Goal: Task Accomplishment & Management: Manage account settings

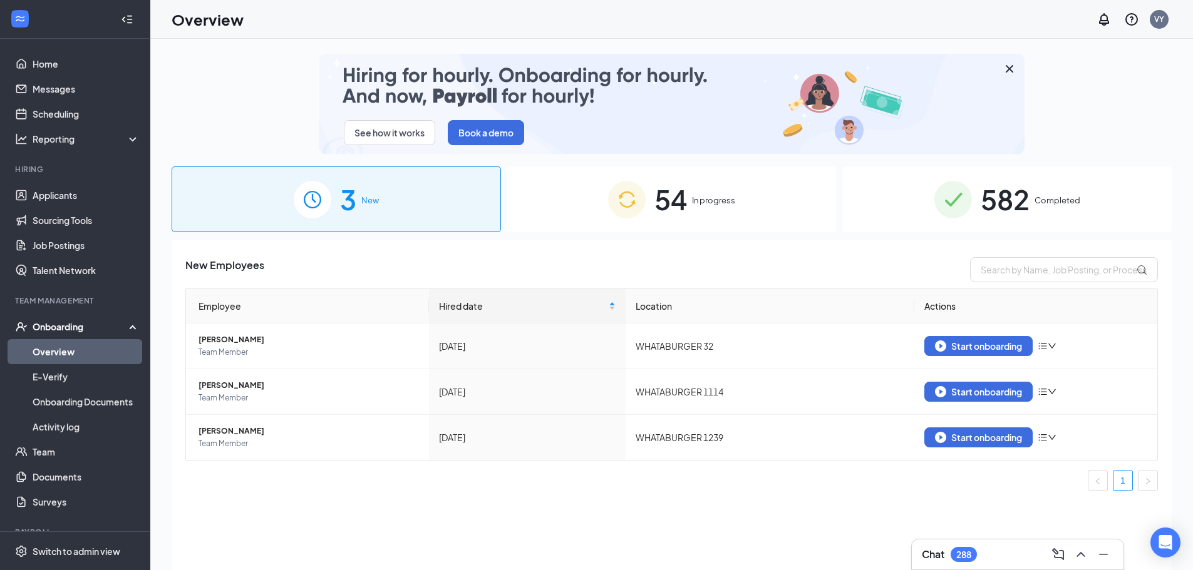
click at [738, 223] on div "54 In progress" at bounding box center [671, 200] width 329 height 66
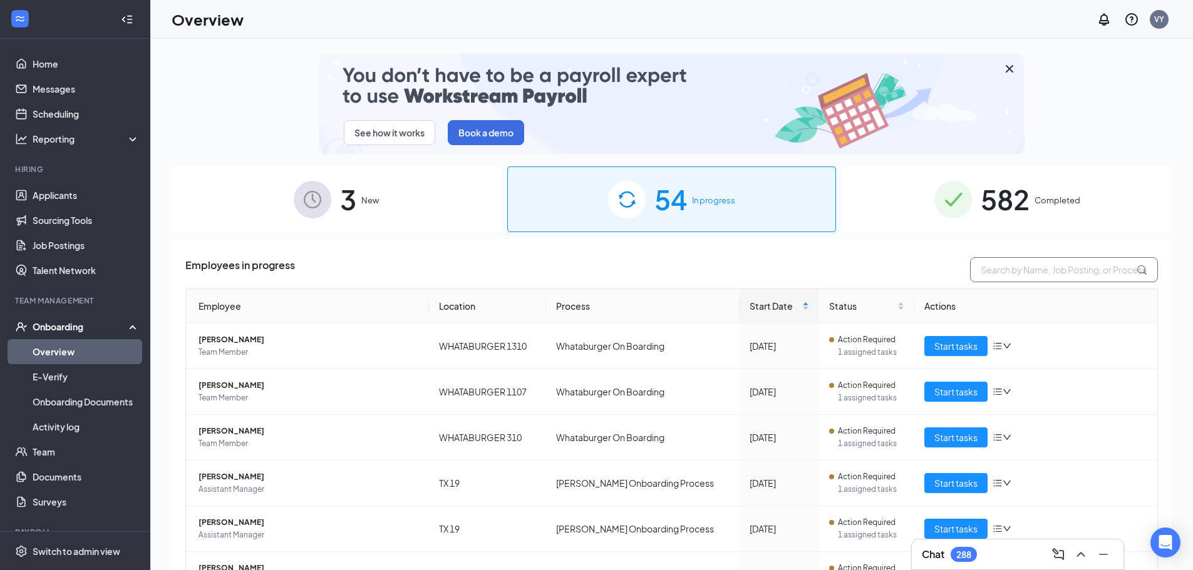
click at [1033, 272] on input "text" at bounding box center [1064, 269] width 188 height 25
type input "[PERSON_NAME]"
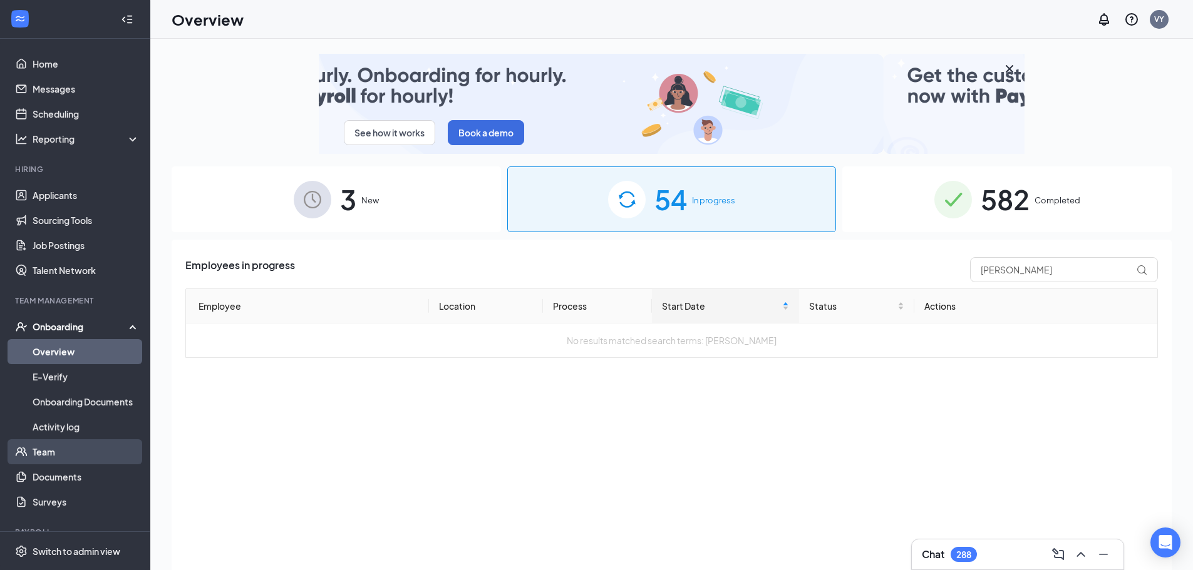
click at [74, 454] on link "Team" at bounding box center [86, 452] width 107 height 25
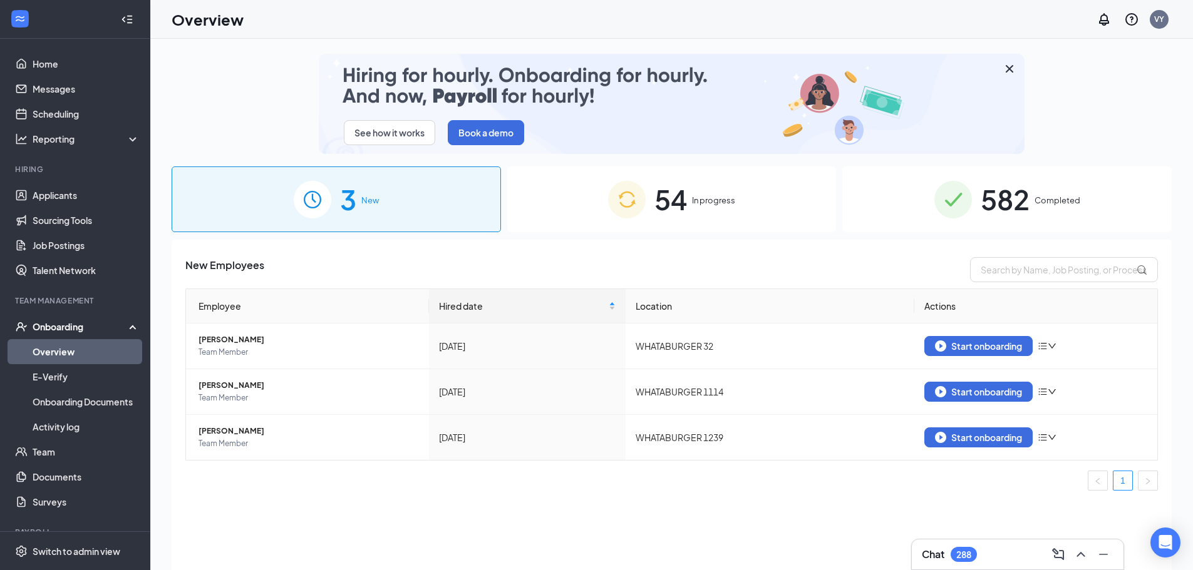
click at [1012, 201] on span "582" at bounding box center [1004, 199] width 49 height 43
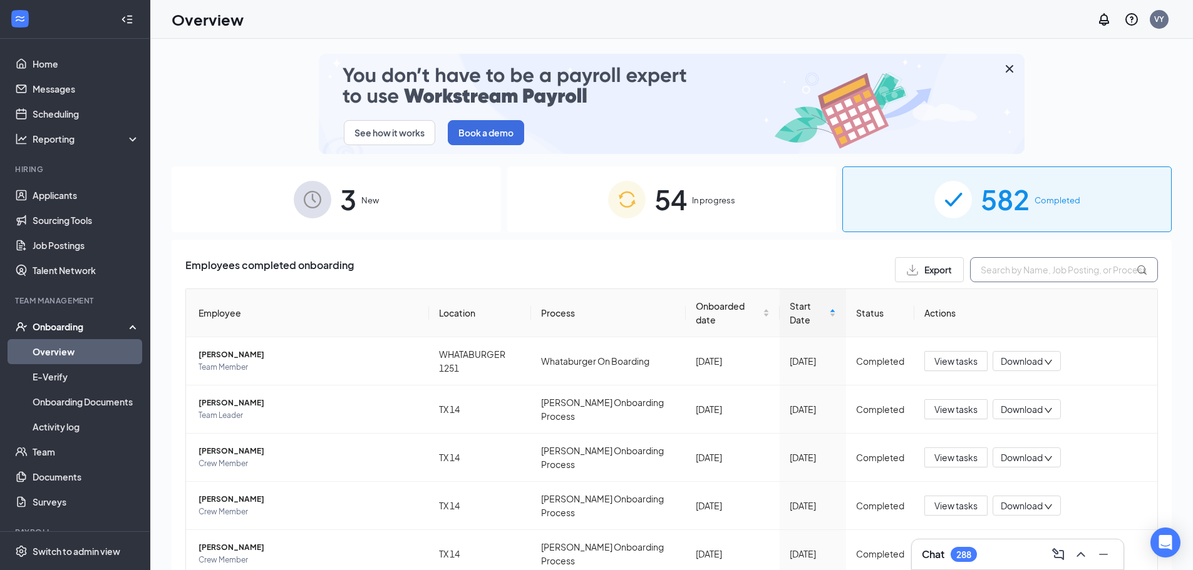
click at [995, 270] on input "text" at bounding box center [1064, 269] width 188 height 25
type input "[PERSON_NAME]"
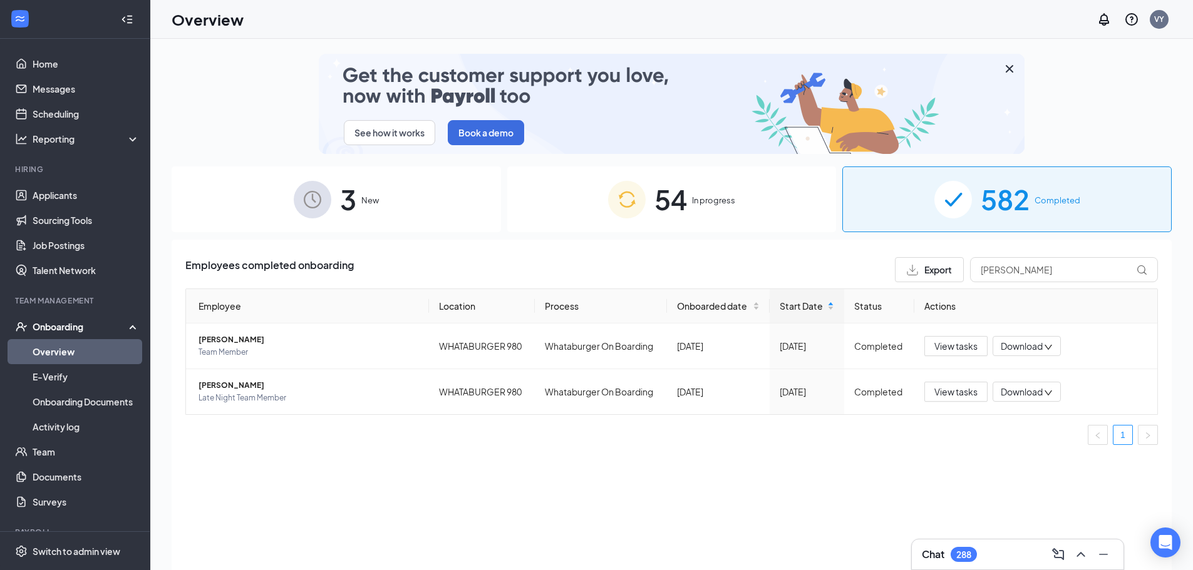
click at [702, 203] on span "In progress" at bounding box center [713, 200] width 43 height 13
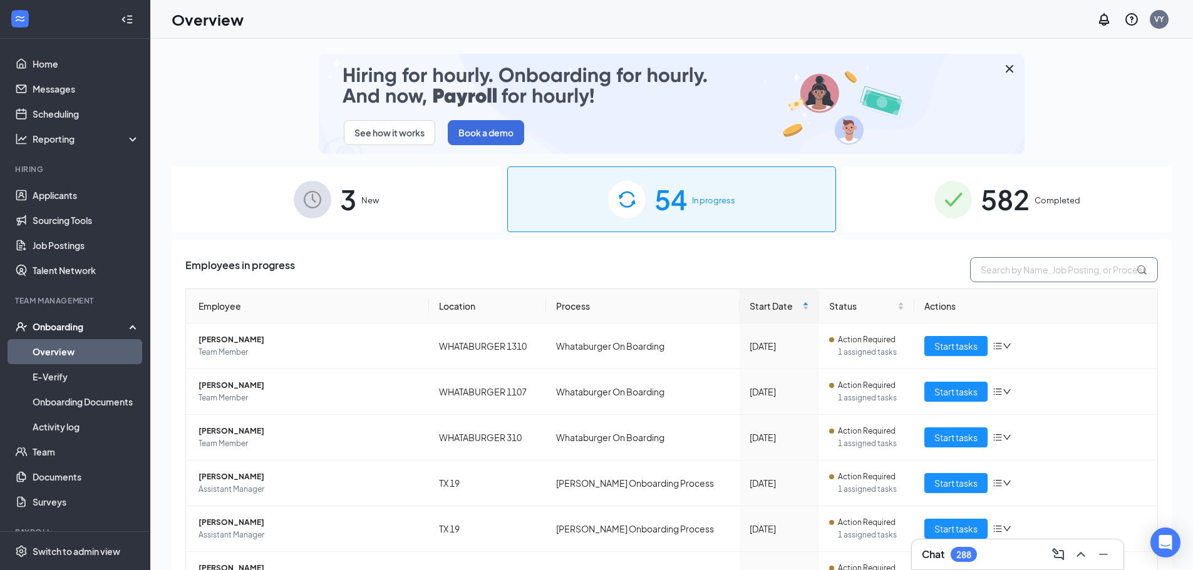
click at [992, 265] on input "text" at bounding box center [1064, 269] width 188 height 25
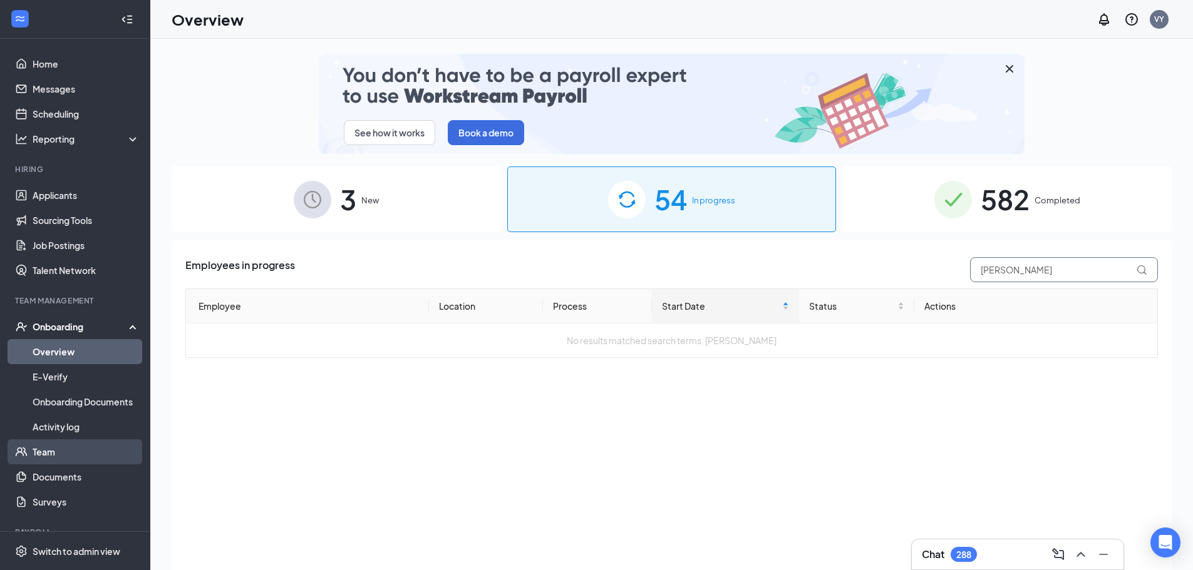
type input "cortez"
click at [51, 453] on link "Team" at bounding box center [86, 452] width 107 height 25
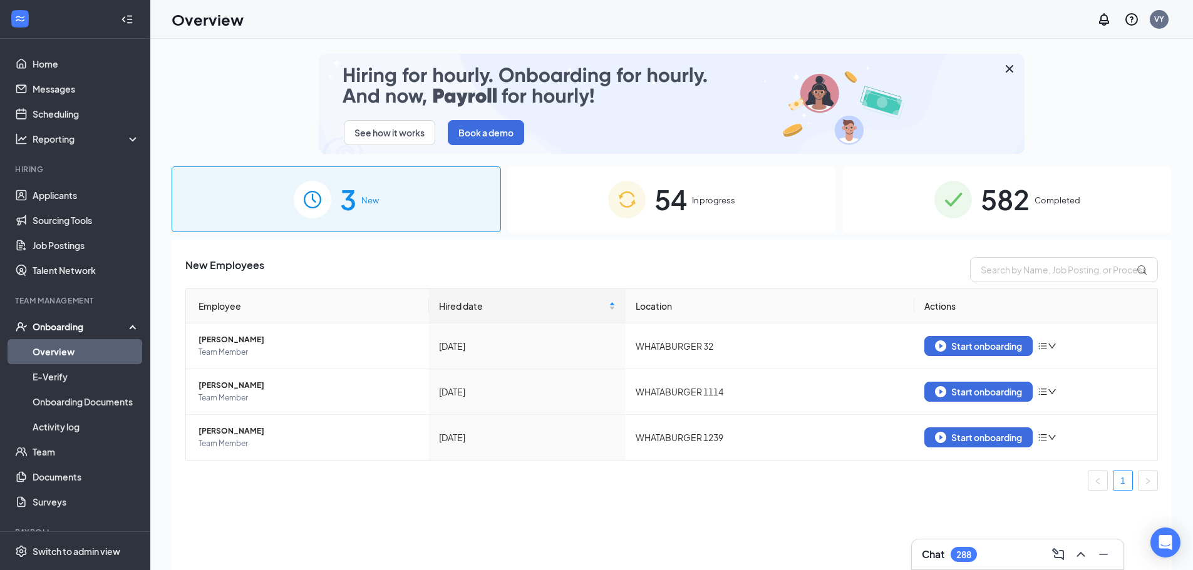
click at [656, 198] on span "54" at bounding box center [670, 199] width 33 height 43
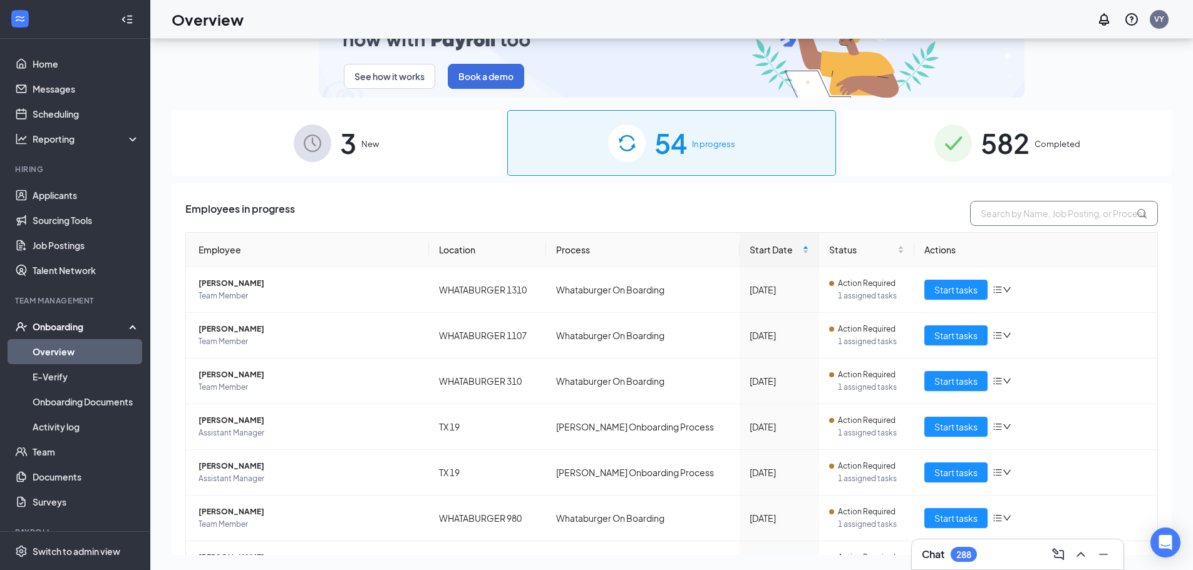
click at [1074, 217] on input "text" at bounding box center [1064, 213] width 188 height 25
type input "[PERSON_NAME]"
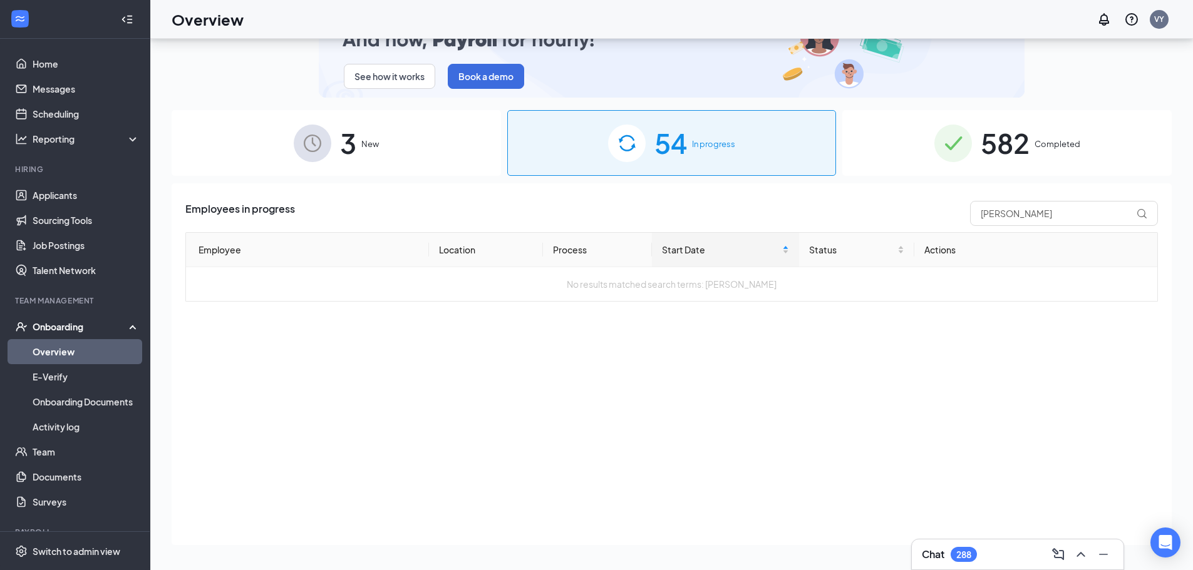
click at [994, 160] on span "582" at bounding box center [1004, 142] width 49 height 43
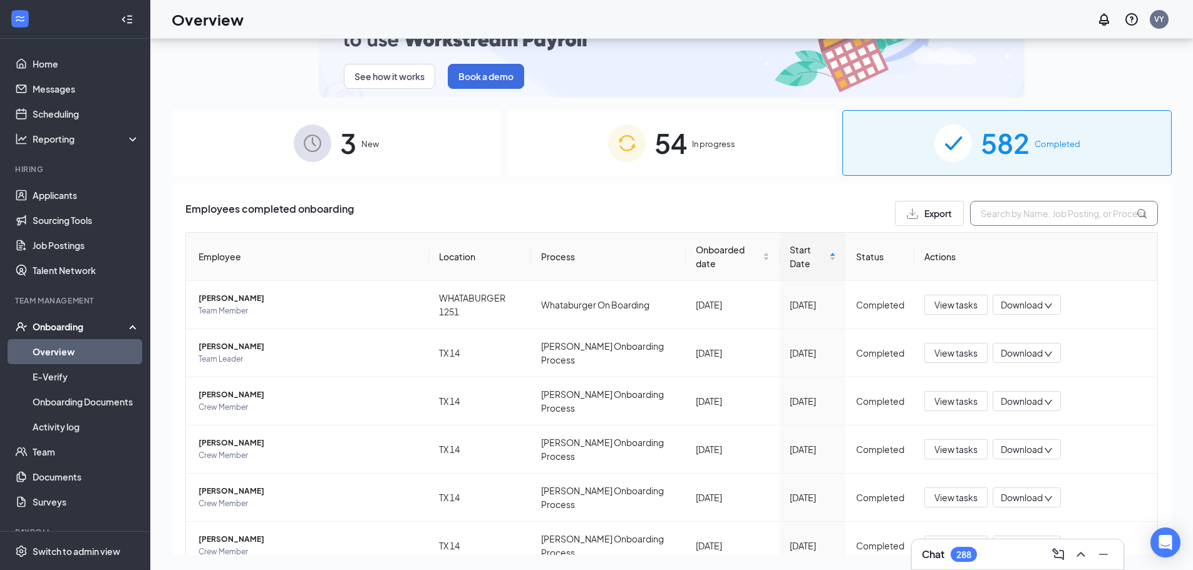
click at [994, 211] on input "text" at bounding box center [1064, 213] width 188 height 25
type input "bryan"
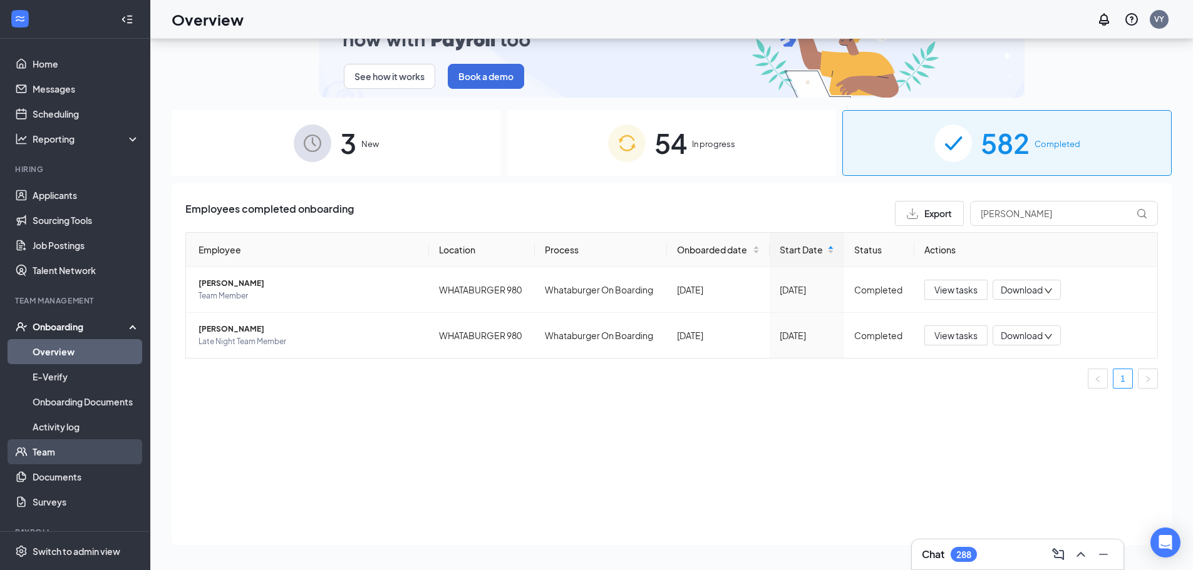
click at [37, 454] on link "Team" at bounding box center [86, 452] width 107 height 25
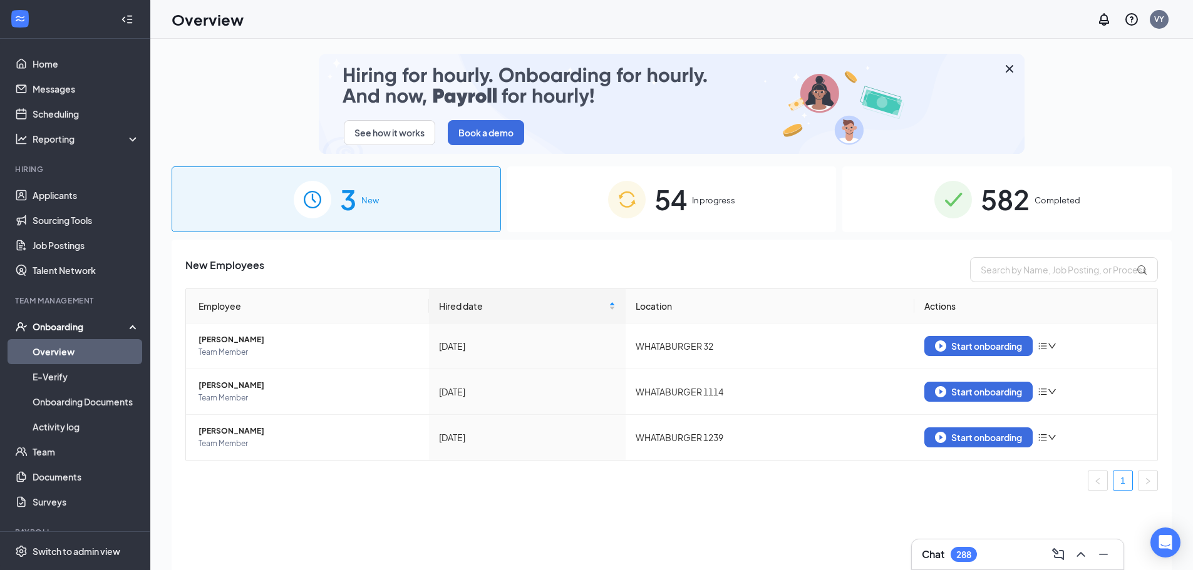
click at [778, 198] on div "54 In progress" at bounding box center [671, 200] width 329 height 66
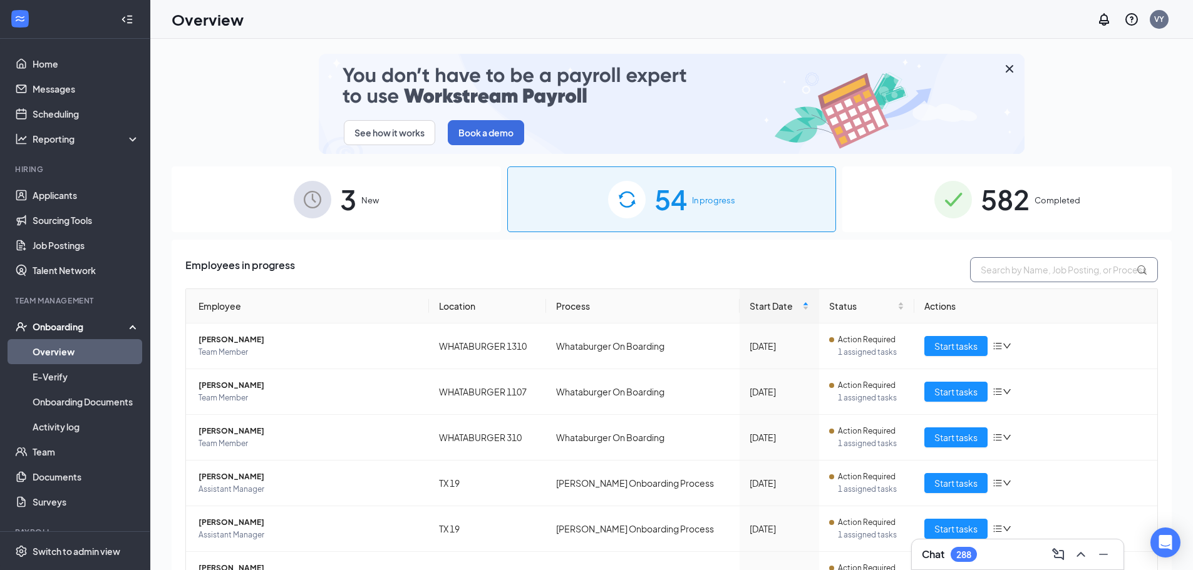
click at [1014, 270] on input "text" at bounding box center [1064, 269] width 188 height 25
type input "erick"
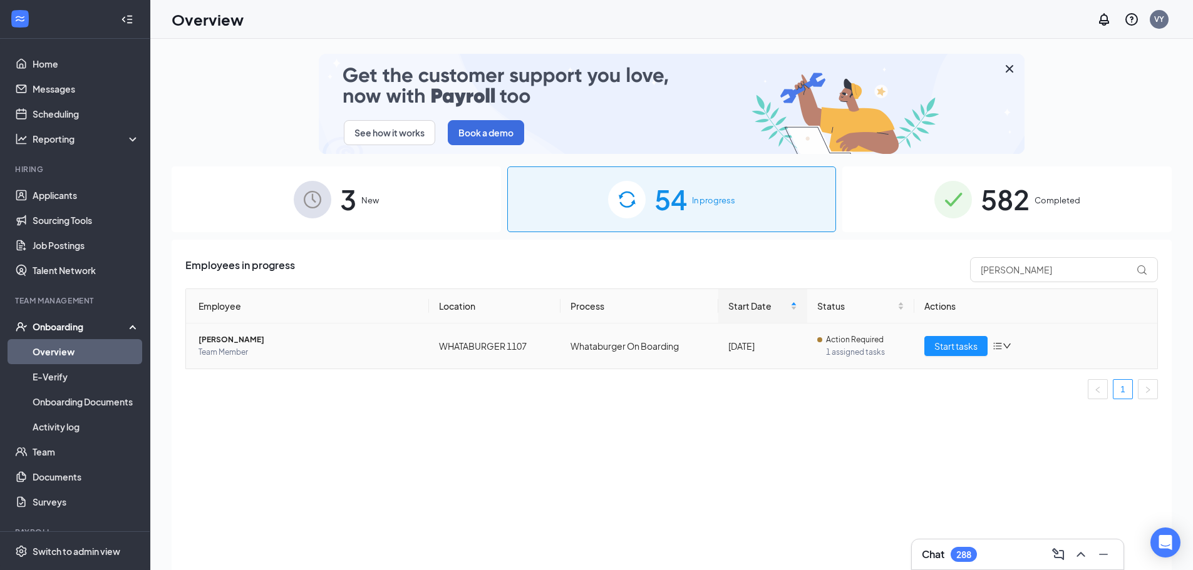
click at [550, 352] on td "WHATABURGER 1107" at bounding box center [495, 346] width 132 height 45
click at [226, 338] on span "Erick Amado" at bounding box center [308, 340] width 220 height 13
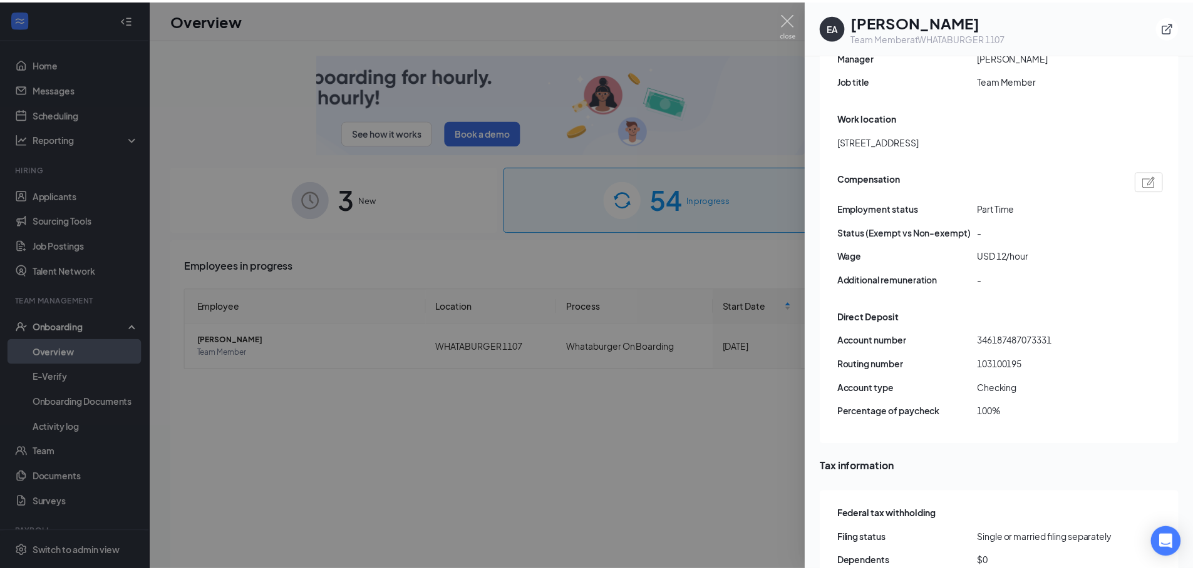
scroll to position [814, 0]
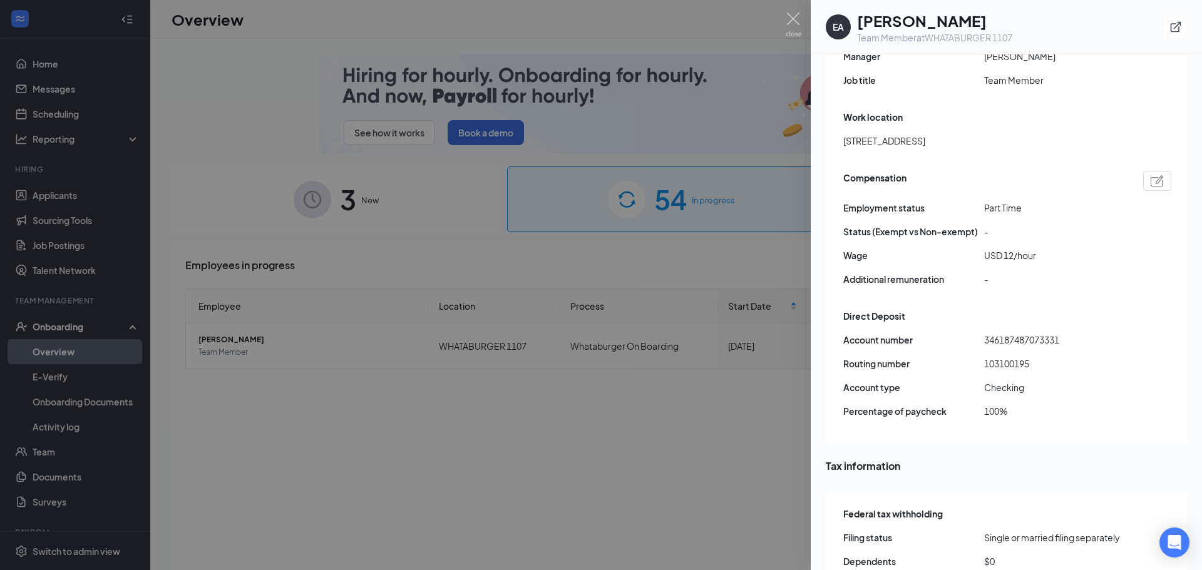
click at [614, 440] on div at bounding box center [601, 285] width 1202 height 570
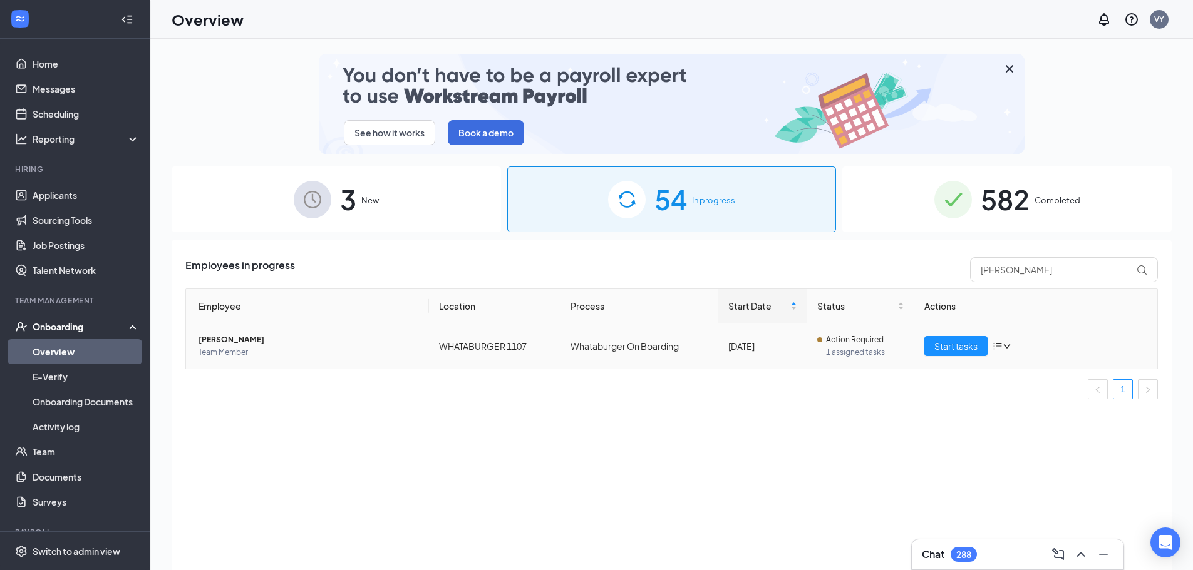
click at [866, 340] on span "Action Required" at bounding box center [855, 340] width 58 height 13
click at [1011, 344] on icon "down" at bounding box center [1007, 346] width 8 height 5
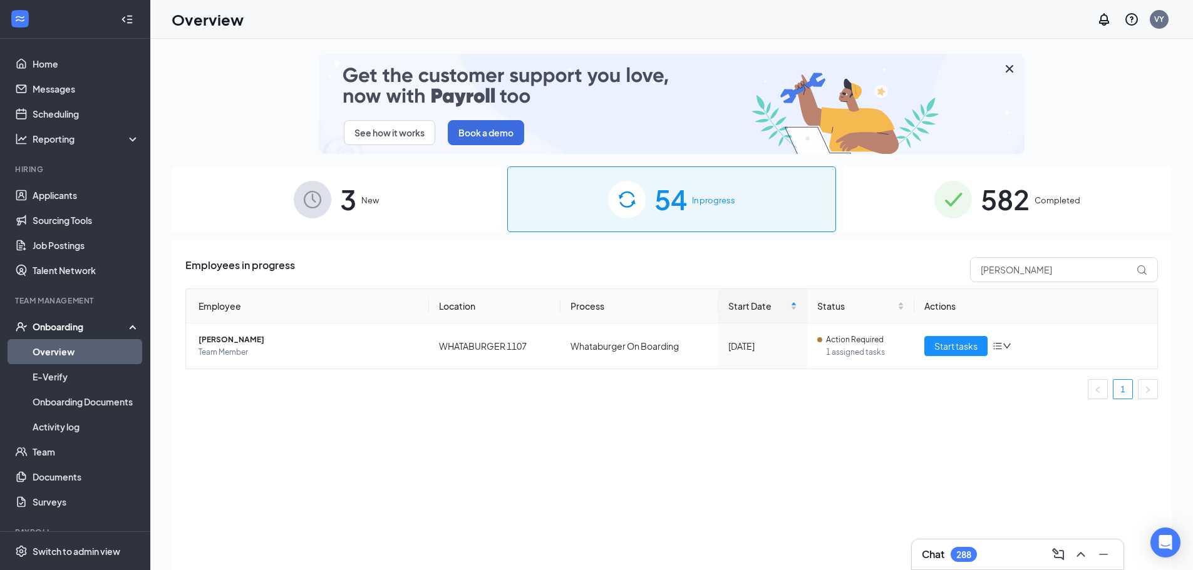
click at [834, 440] on div "Employees in progress erick Employee Location Process Start Date Status Actions…" at bounding box center [672, 421] width 1000 height 362
click at [867, 342] on span "Action Required" at bounding box center [855, 340] width 58 height 13
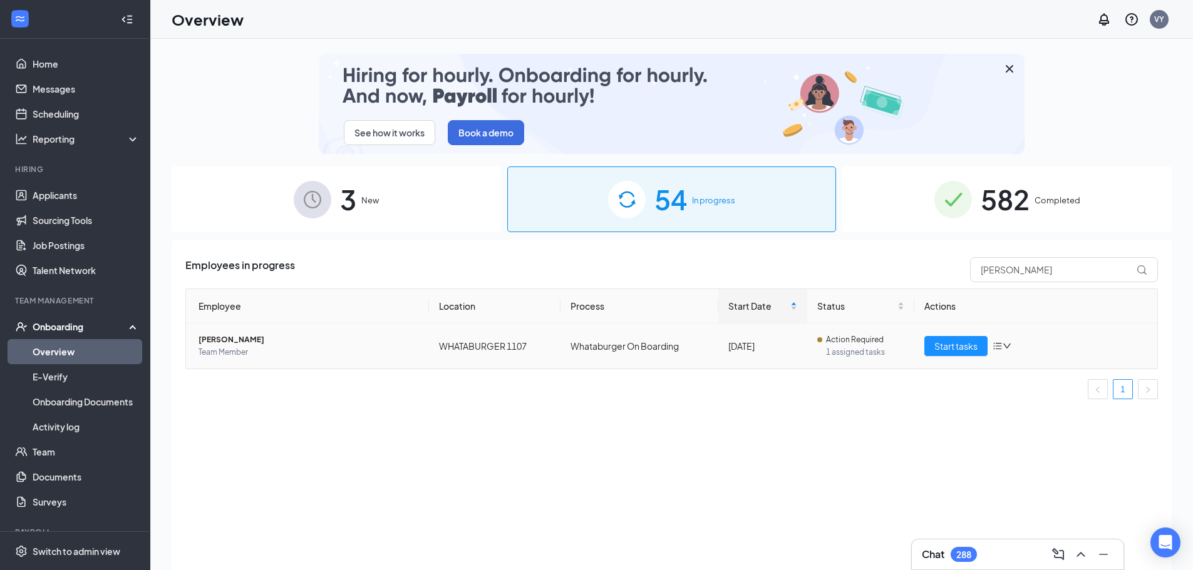
click at [850, 341] on span "Action Required" at bounding box center [855, 340] width 58 height 13
click at [840, 354] on span "1 assigned tasks" at bounding box center [865, 352] width 79 height 13
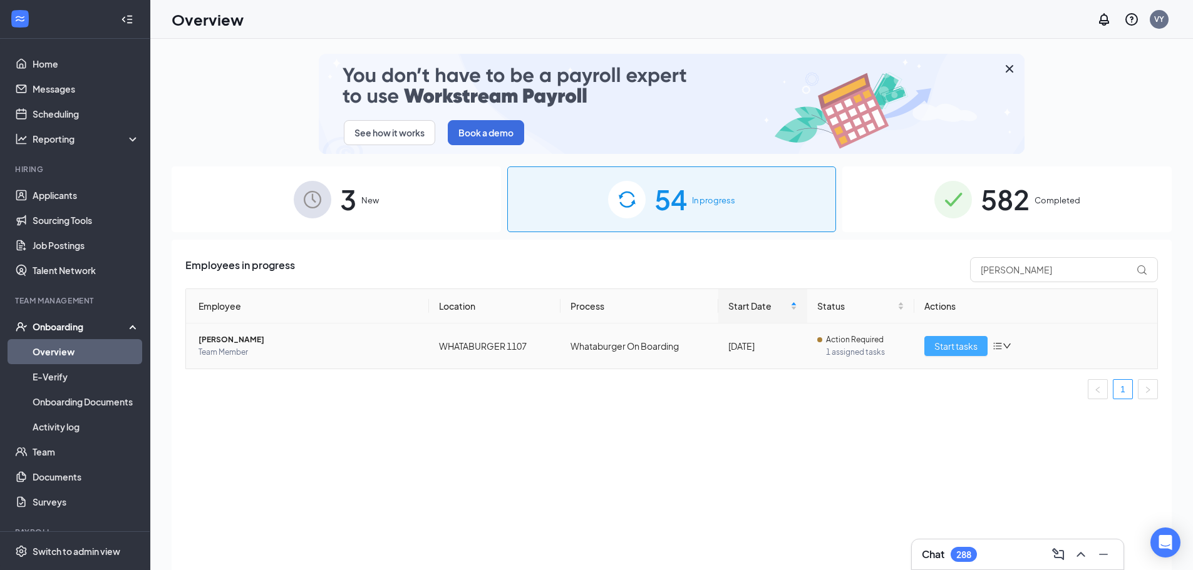
click at [941, 347] on span "Start tasks" at bounding box center [955, 346] width 43 height 14
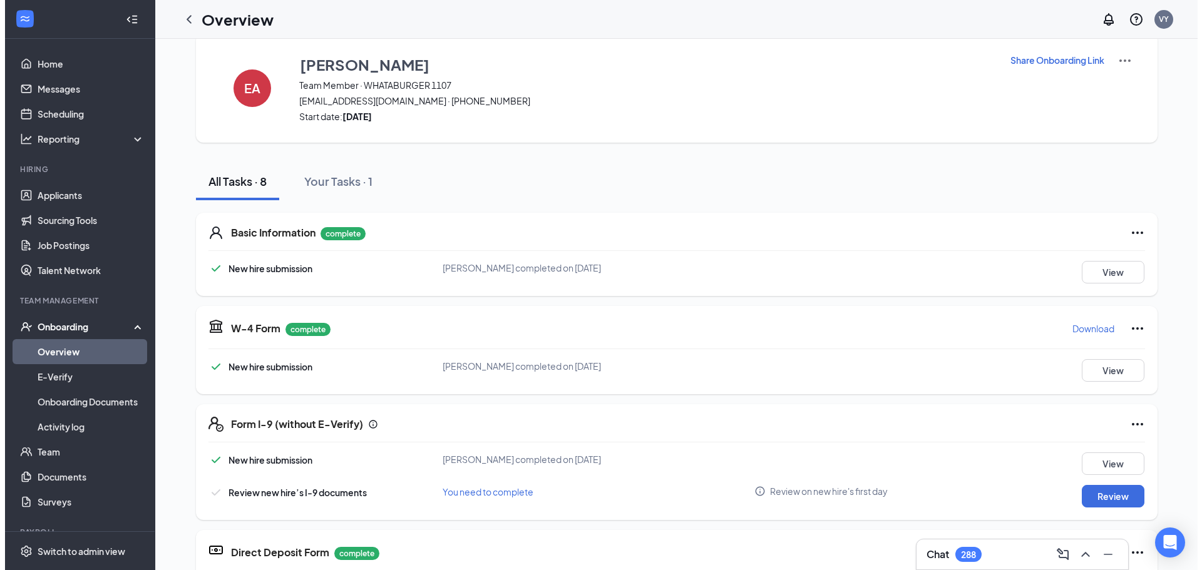
scroll to position [7, 0]
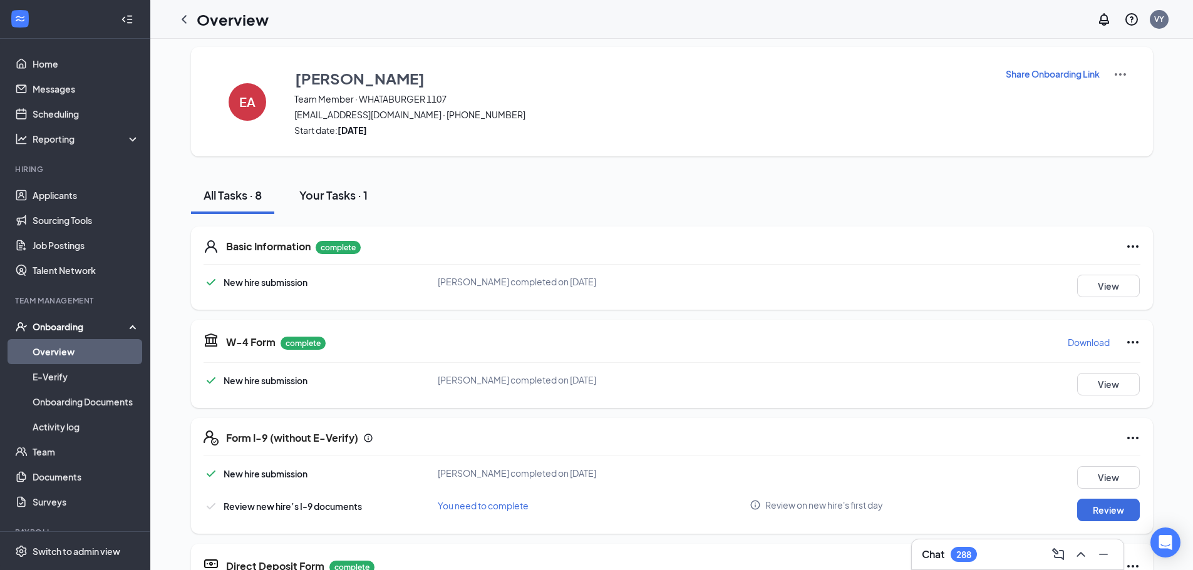
click at [324, 197] on div "Your Tasks · 1" at bounding box center [333, 195] width 68 height 16
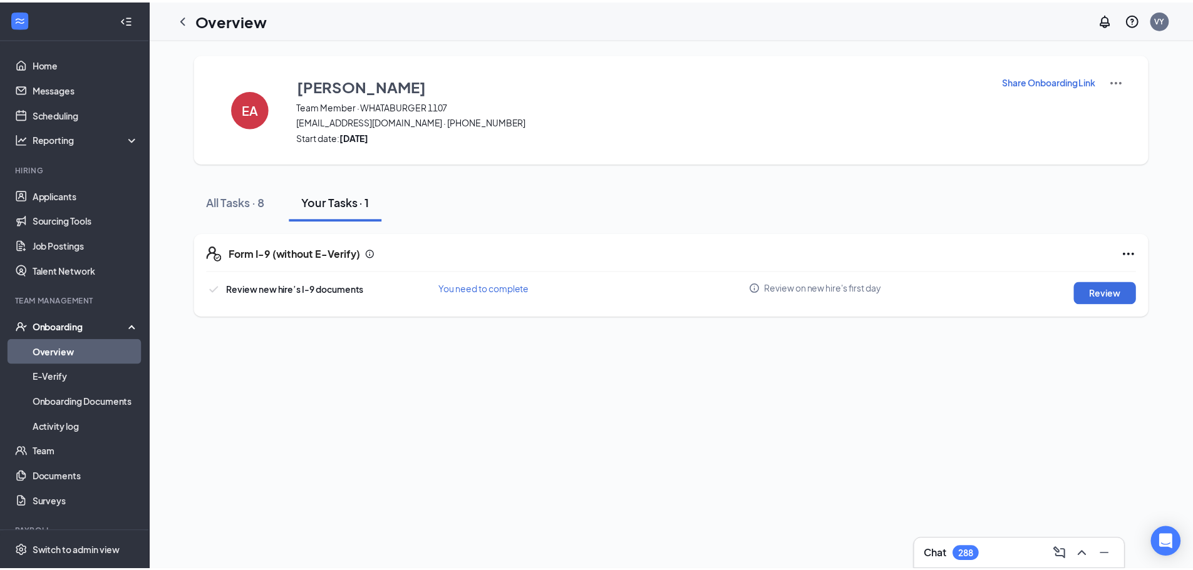
scroll to position [0, 0]
click at [230, 198] on div "All Tasks · 8" at bounding box center [237, 202] width 58 height 16
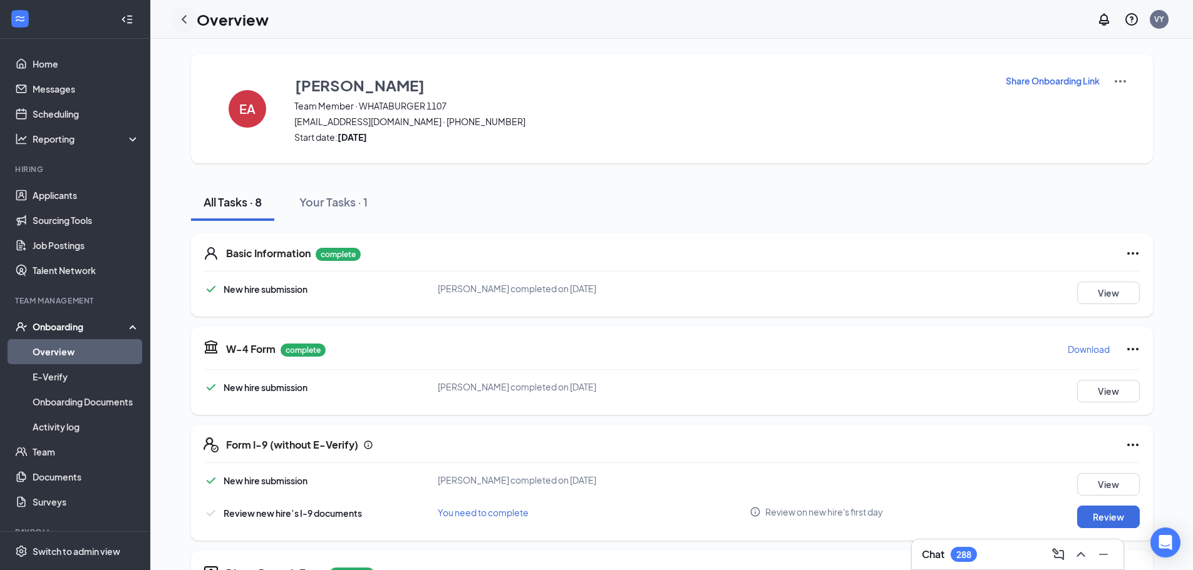
click at [185, 19] on icon "ChevronLeft" at bounding box center [184, 19] width 15 height 15
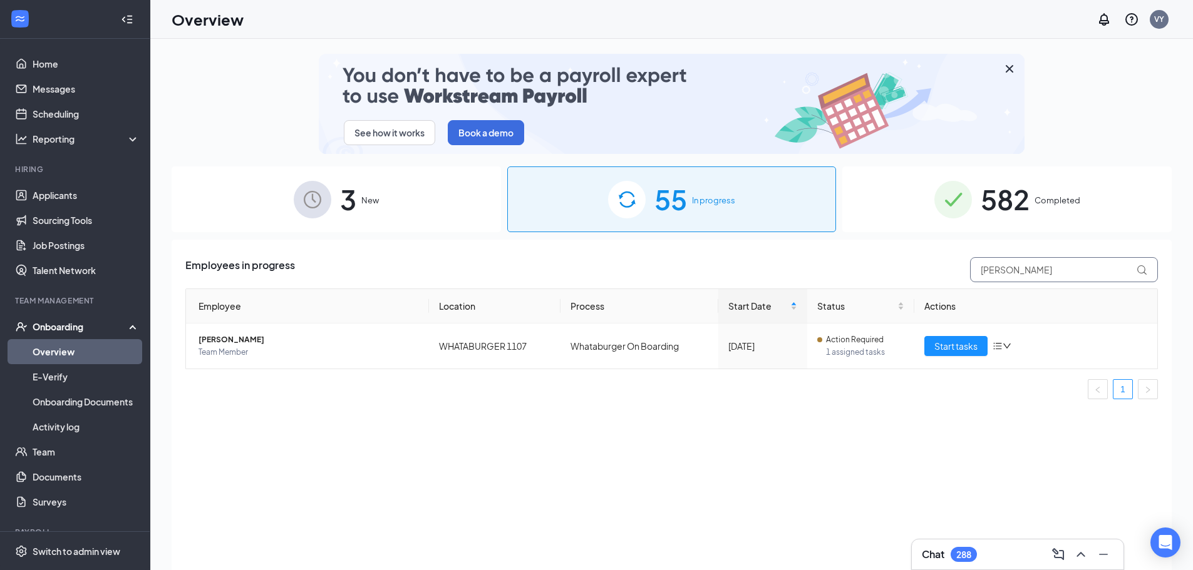
drag, startPoint x: 1004, startPoint y: 274, endPoint x: 932, endPoint y: 255, distance: 74.6
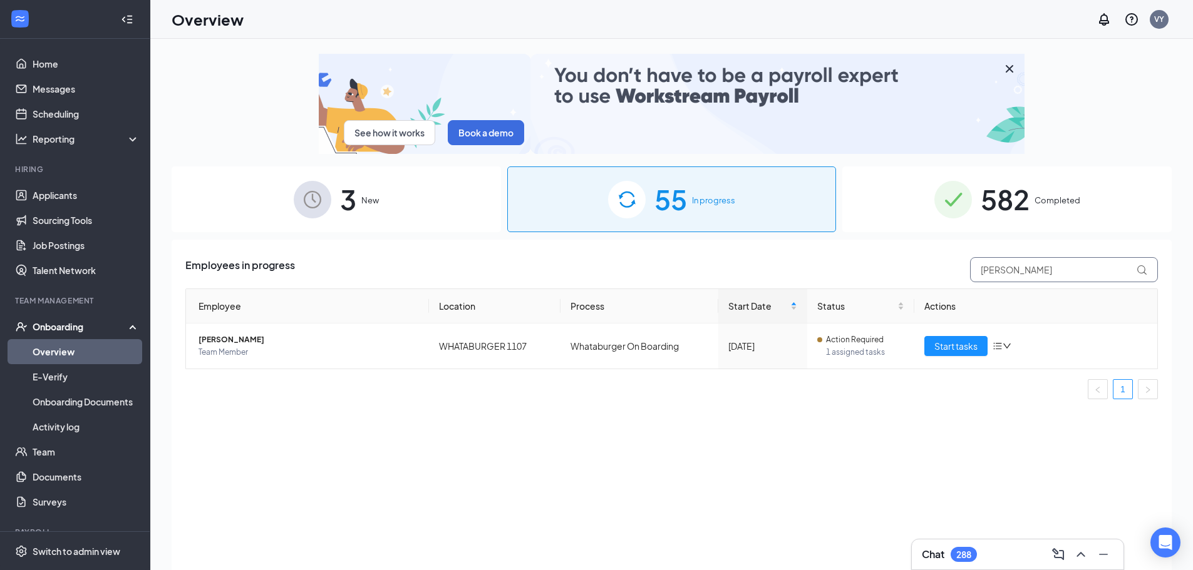
click at [935, 257] on div "Employees in progress erick" at bounding box center [671, 269] width 972 height 25
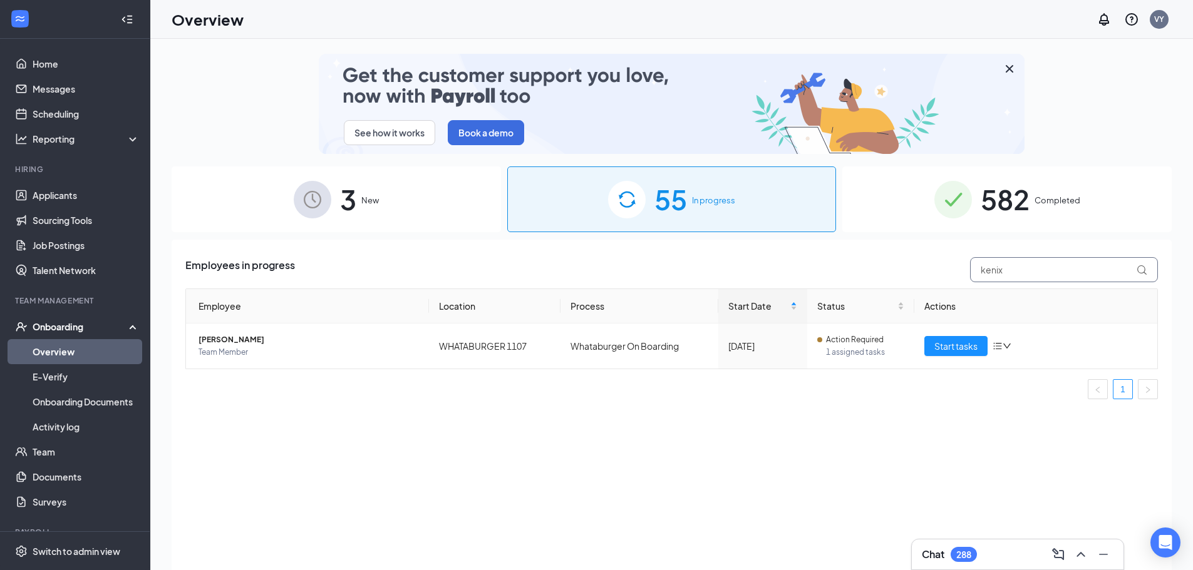
type input "kenix"
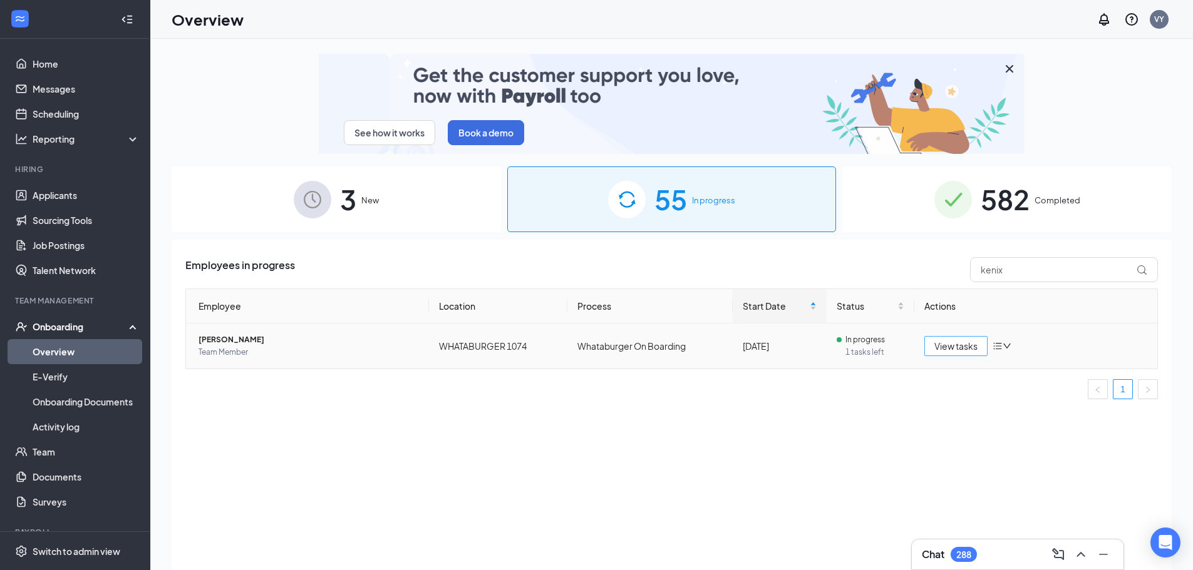
click at [945, 349] on span "View tasks" at bounding box center [955, 346] width 43 height 14
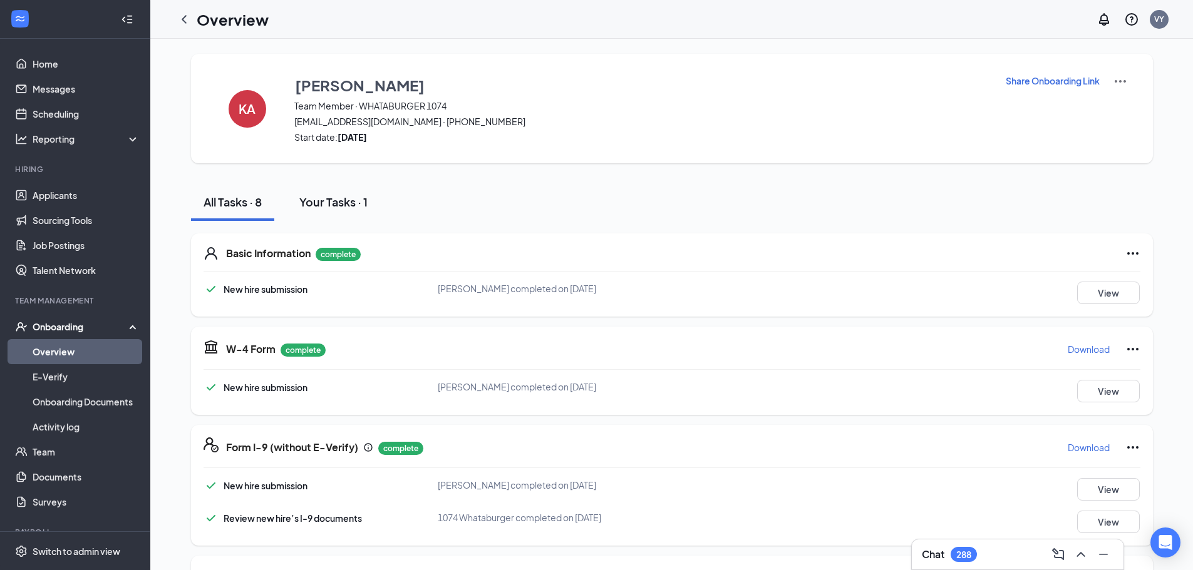
click at [337, 204] on div "Your Tasks · 1" at bounding box center [333, 202] width 68 height 16
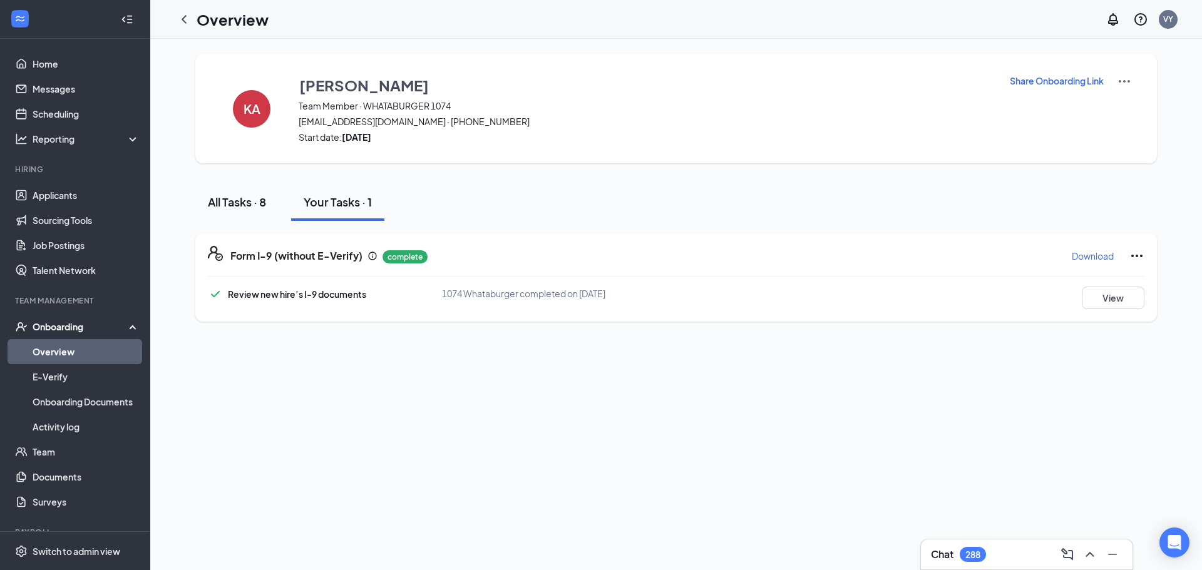
click at [229, 198] on div "All Tasks · 8" at bounding box center [237, 202] width 58 height 16
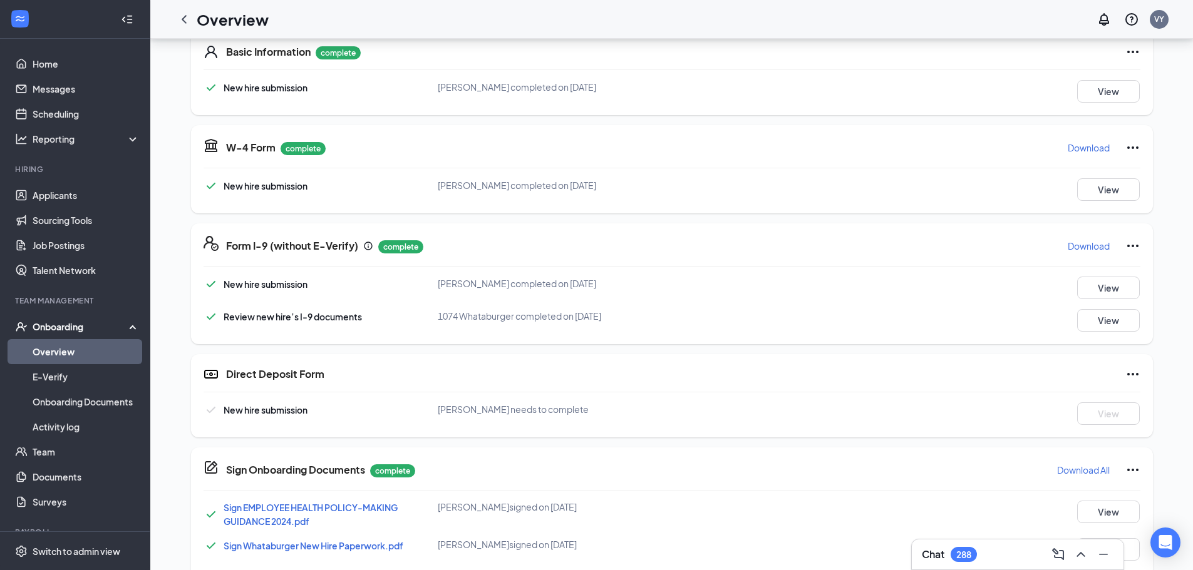
scroll to position [257, 0]
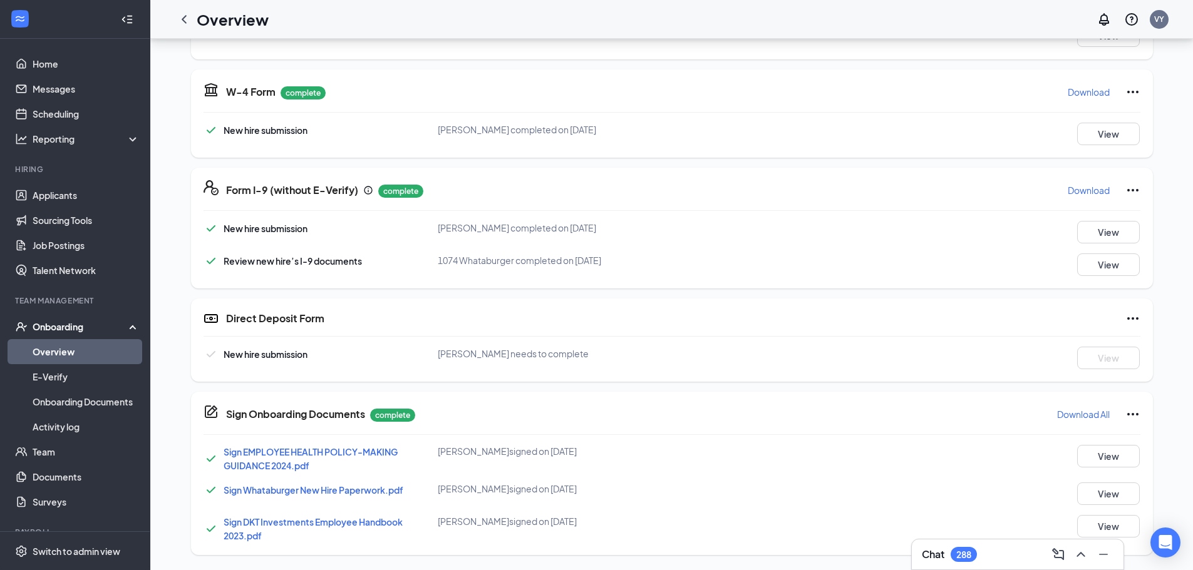
click at [1135, 318] on icon "Ellipses" at bounding box center [1132, 318] width 15 height 15
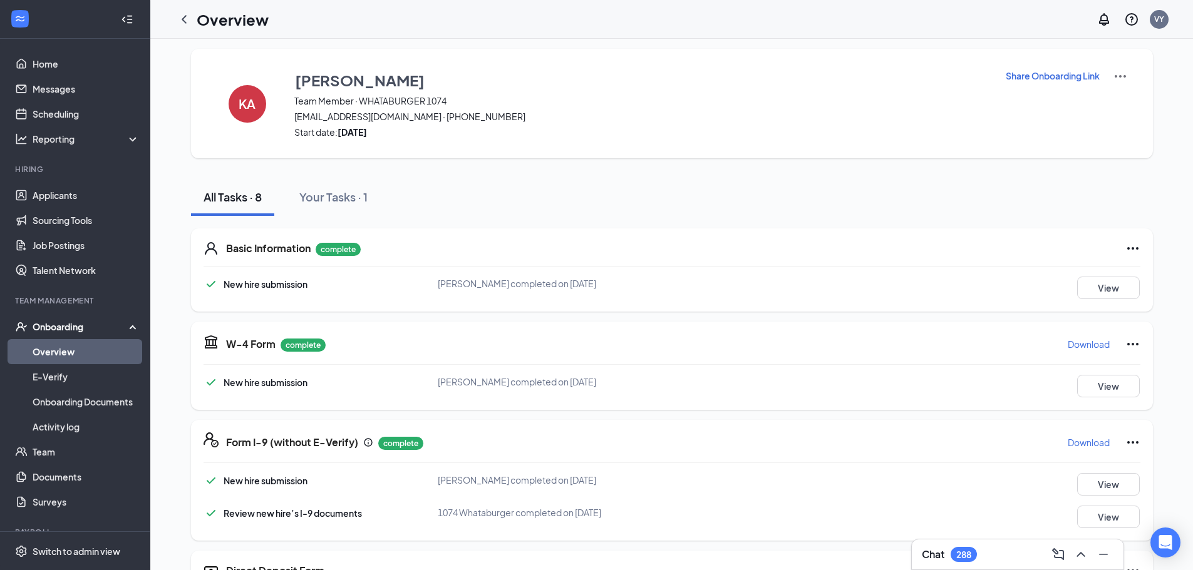
scroll to position [0, 0]
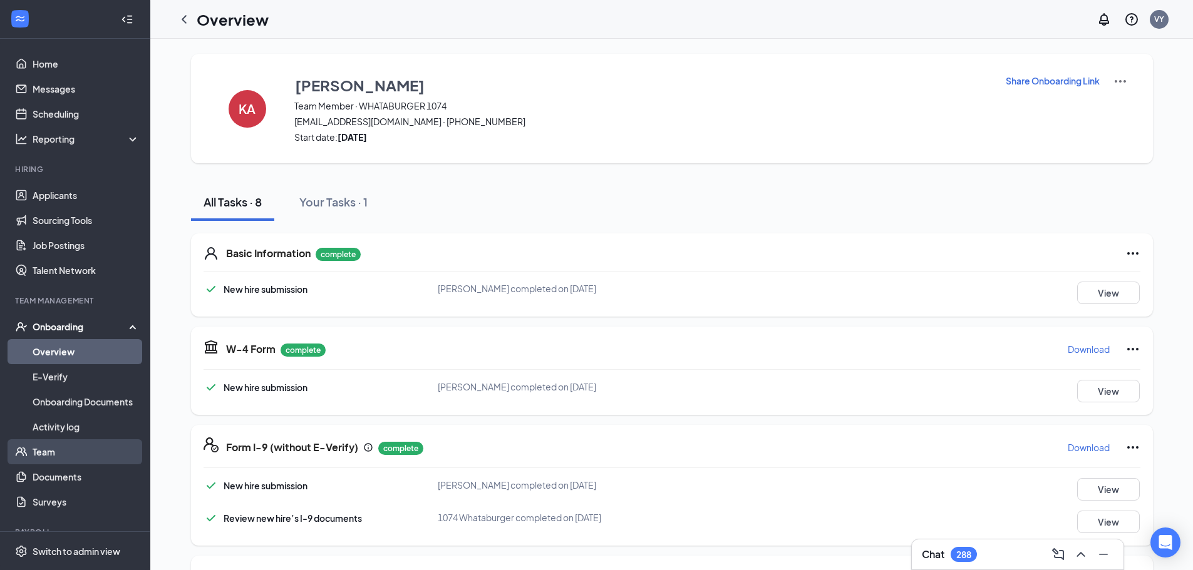
click at [56, 459] on link "Team" at bounding box center [86, 452] width 107 height 25
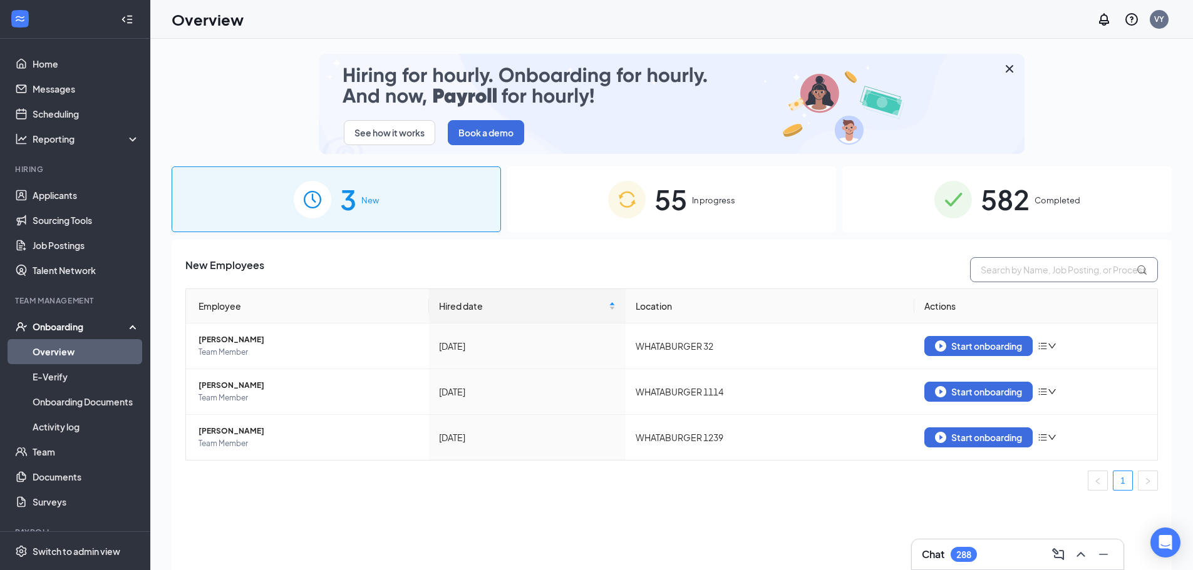
click at [1059, 265] on input "text" at bounding box center [1064, 269] width 188 height 25
type input "kenix"
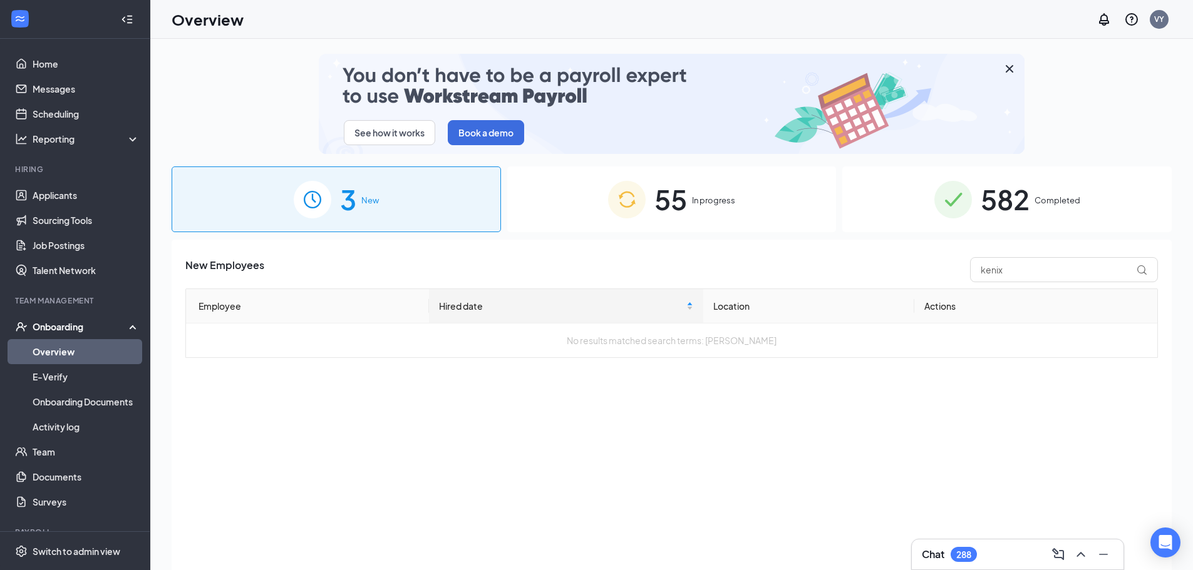
click at [731, 220] on div "55 In progress" at bounding box center [671, 200] width 329 height 66
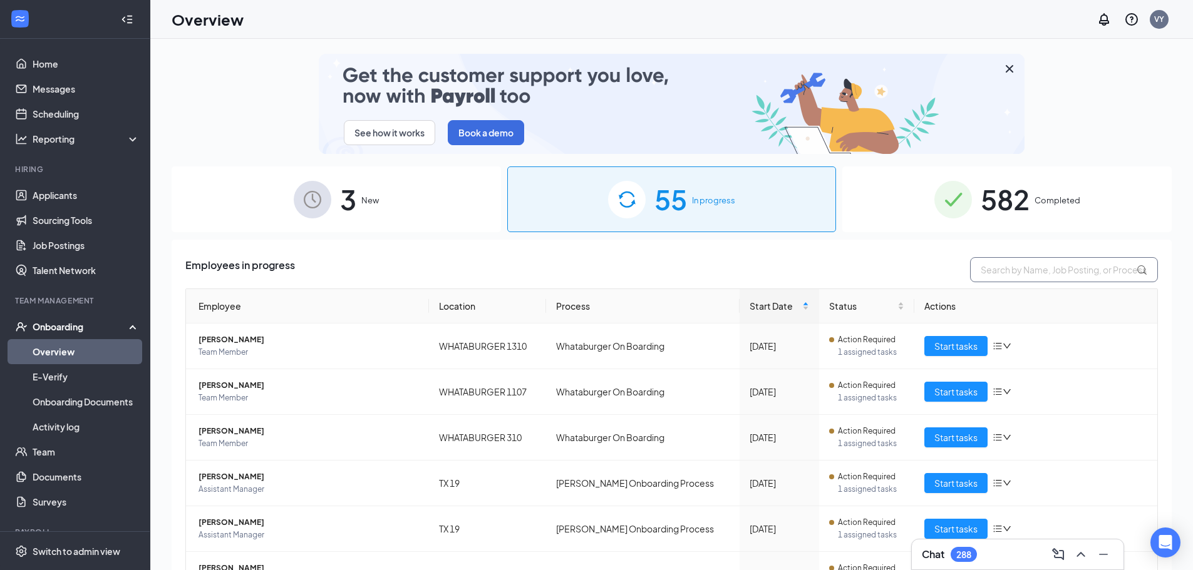
click at [1036, 277] on input "text" at bounding box center [1064, 269] width 188 height 25
type input "kenix"
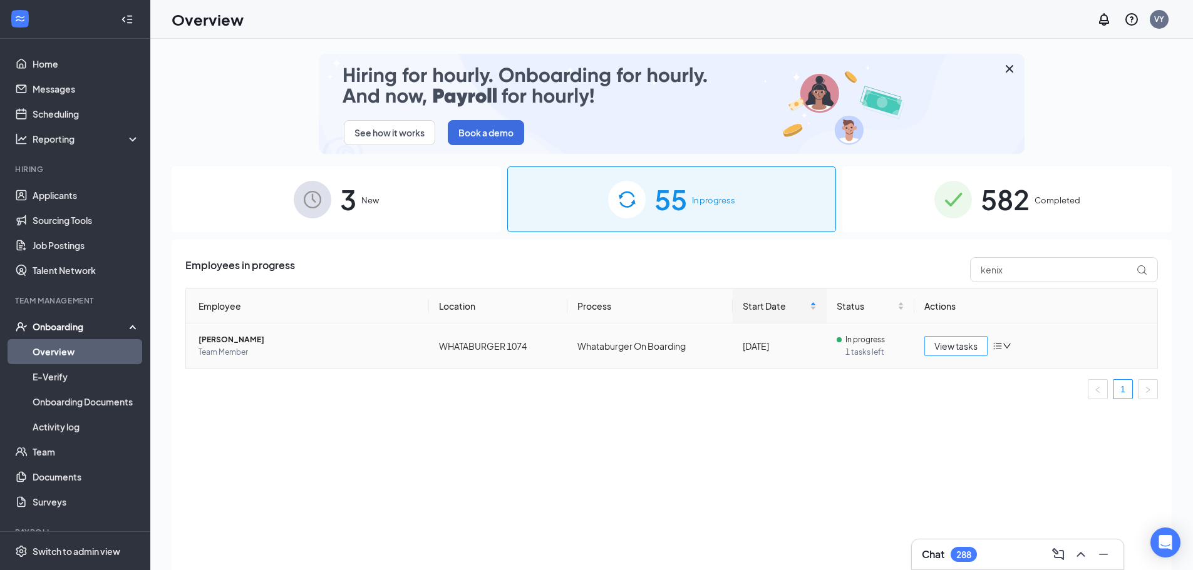
click at [935, 343] on span "View tasks" at bounding box center [955, 346] width 43 height 14
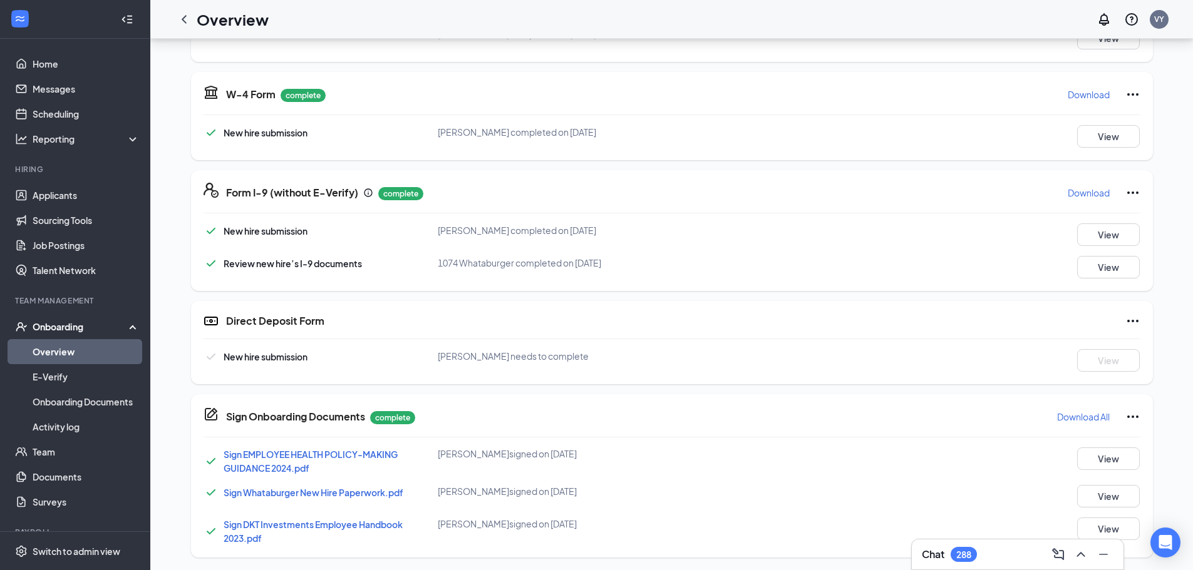
scroll to position [257, 0]
click at [1136, 322] on icon "Ellipses" at bounding box center [1132, 318] width 15 height 15
click at [1090, 348] on span "Mark as complete" at bounding box center [1085, 344] width 73 height 13
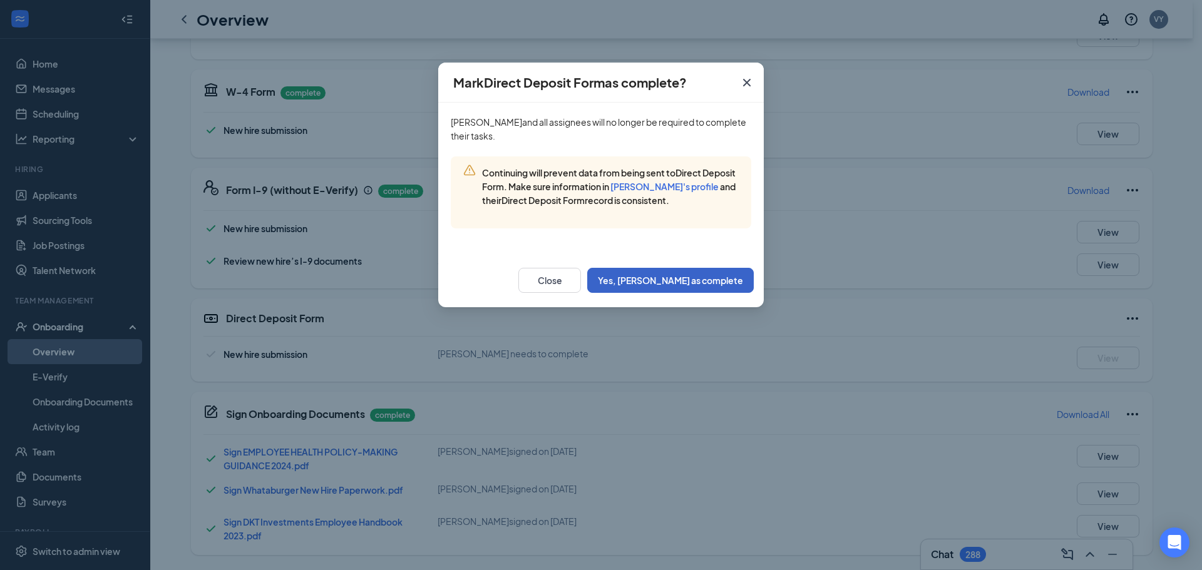
click at [676, 281] on button "Yes, [PERSON_NAME] as complete" at bounding box center [670, 280] width 167 height 25
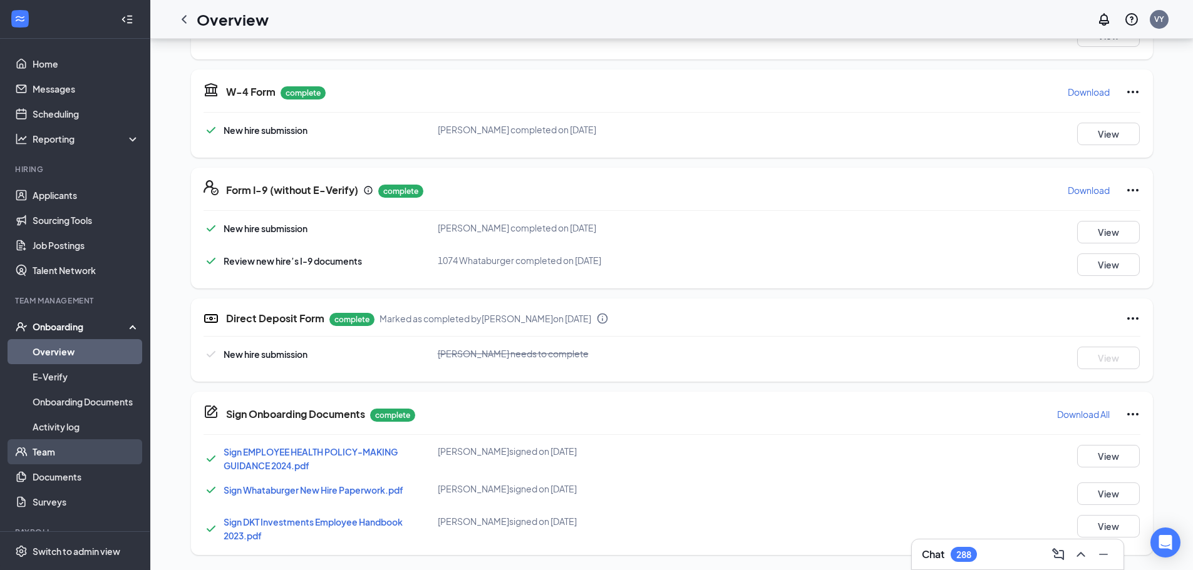
click at [46, 453] on link "Team" at bounding box center [86, 452] width 107 height 25
